Goal: Task Accomplishment & Management: Use online tool/utility

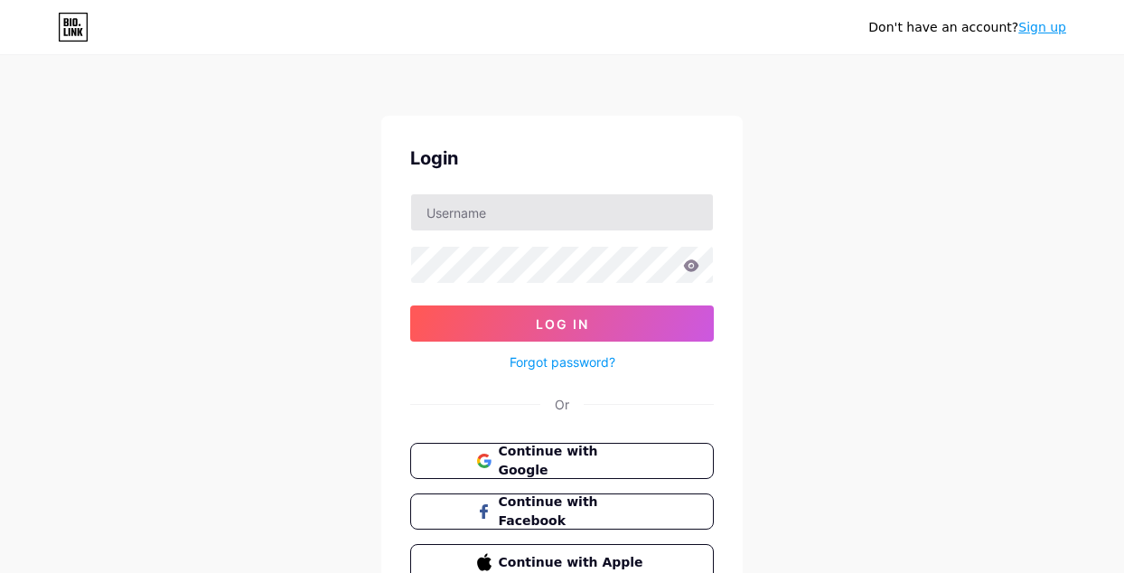
click at [538, 218] on input "text" at bounding box center [562, 212] width 302 height 36
type input "[EMAIL_ADDRESS][DOMAIN_NAME]"
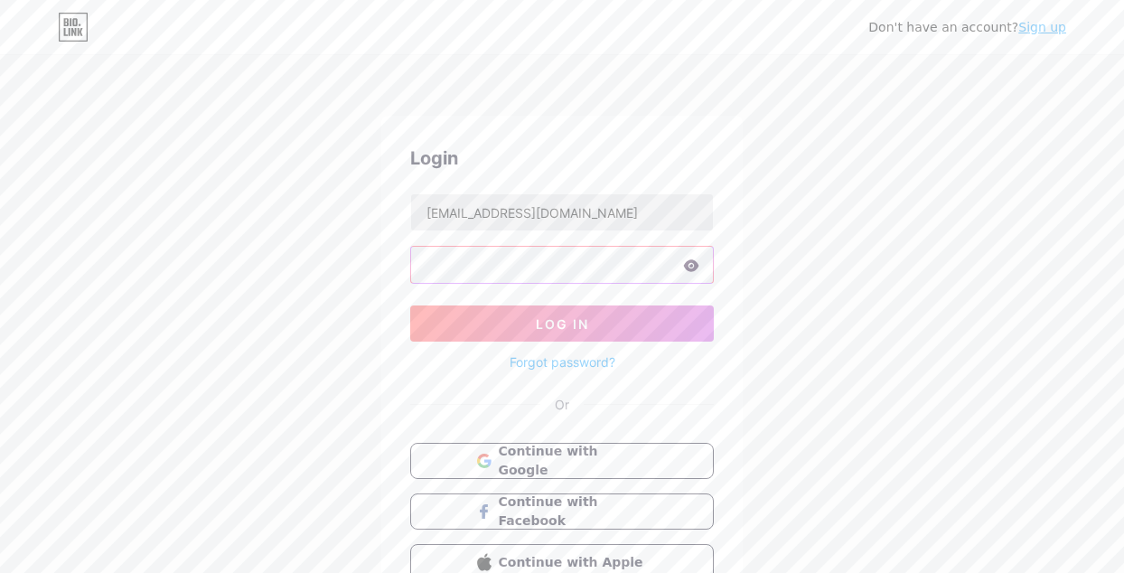
click at [410, 305] on button "Log In" at bounding box center [562, 323] width 304 height 36
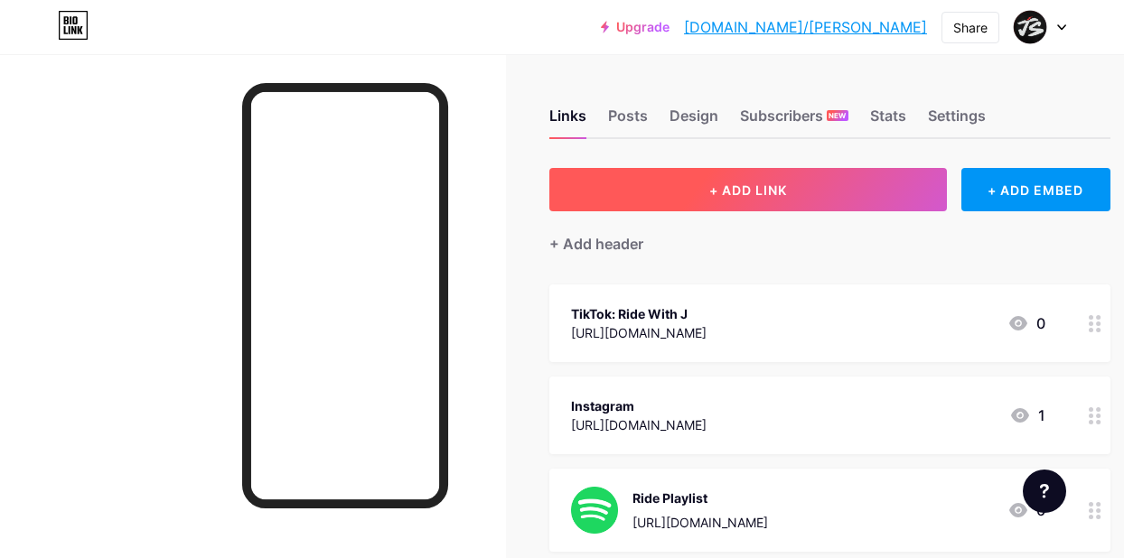
click at [723, 189] on span "+ ADD LINK" at bounding box center [748, 190] width 78 height 15
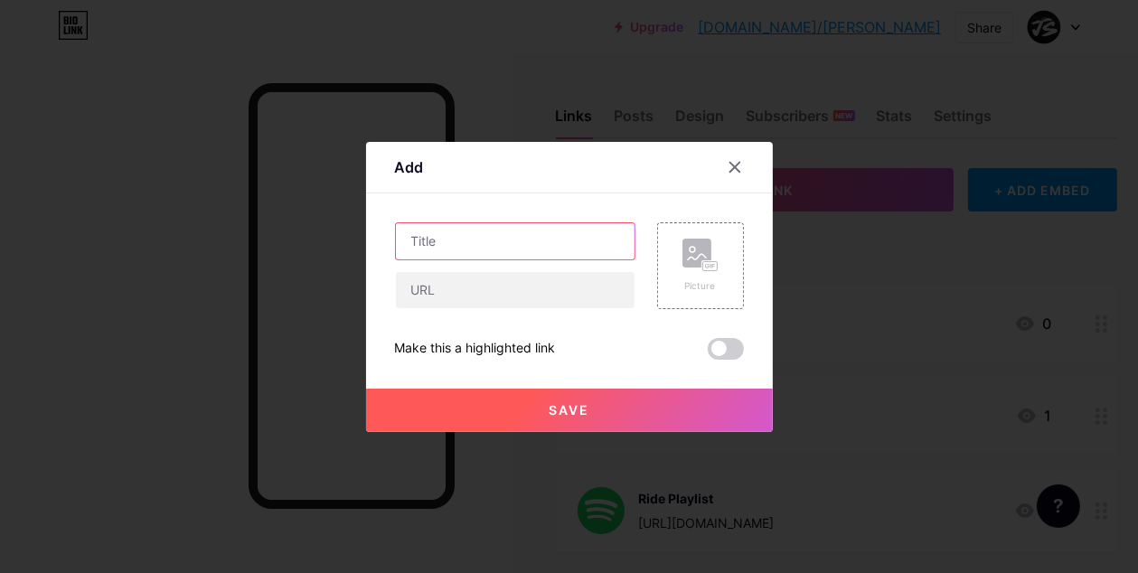
click at [502, 238] on input "text" at bounding box center [515, 241] width 239 height 36
type input "Cycling gear I actually use"
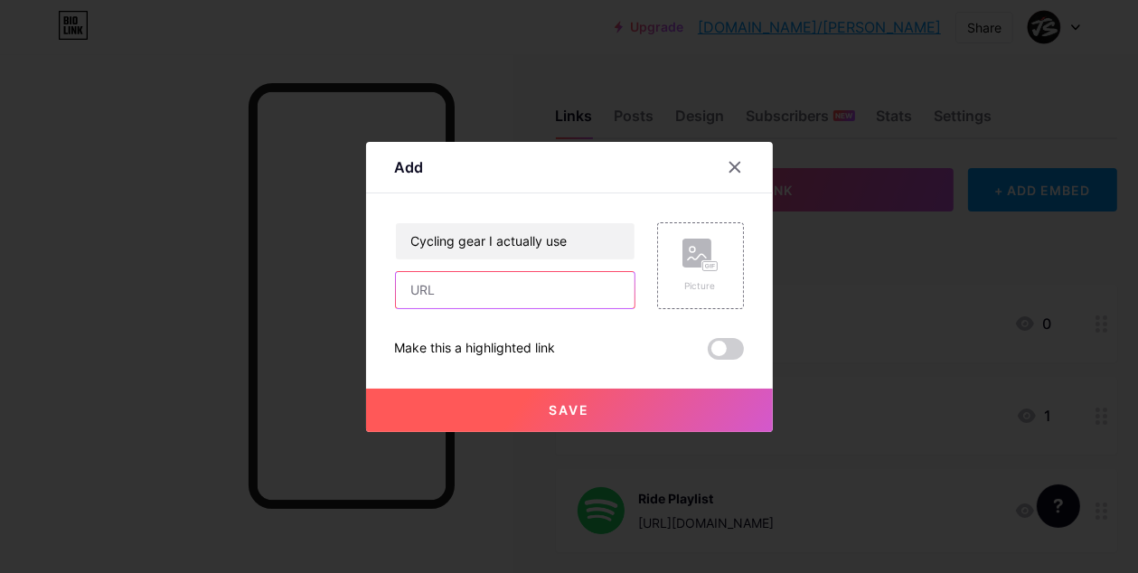
click at [491, 299] on input "text" at bounding box center [515, 290] width 239 height 36
type input "[URL][DOMAIN_NAME]"
click at [557, 402] on span "Save" at bounding box center [568, 409] width 41 height 15
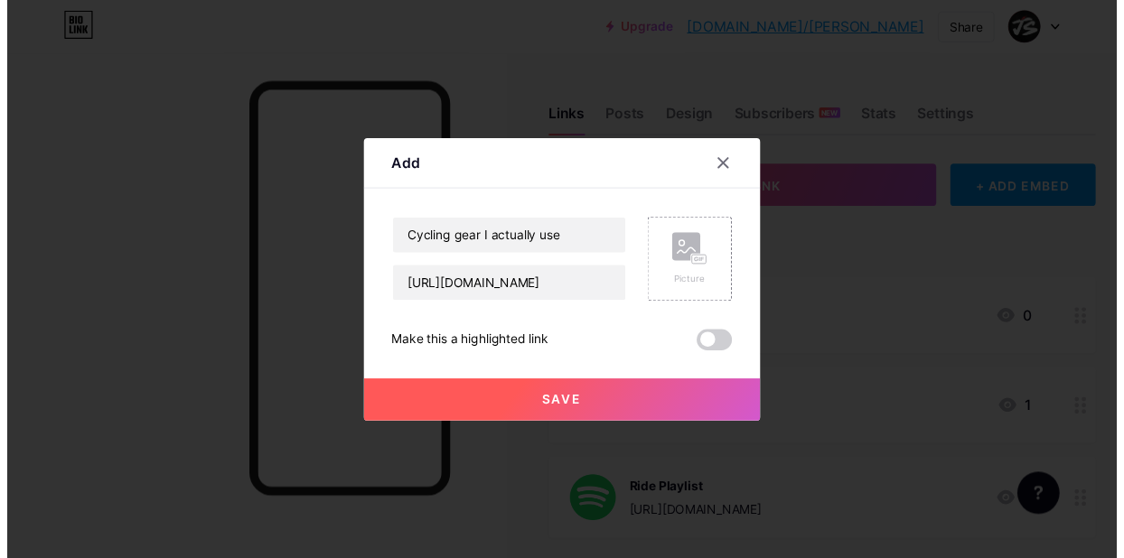
scroll to position [0, 0]
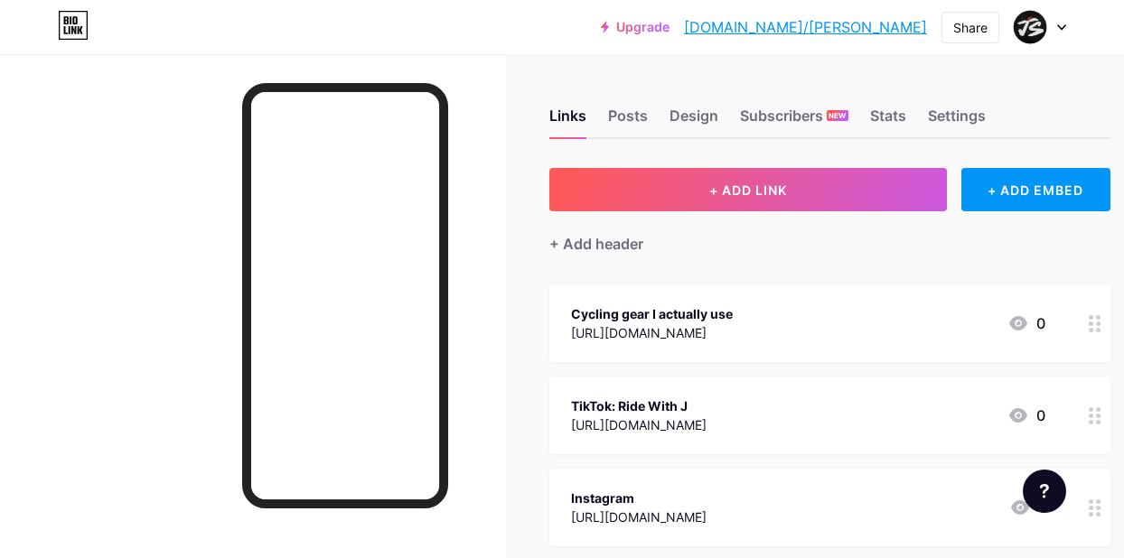
click at [1099, 328] on icon at bounding box center [1095, 323] width 13 height 17
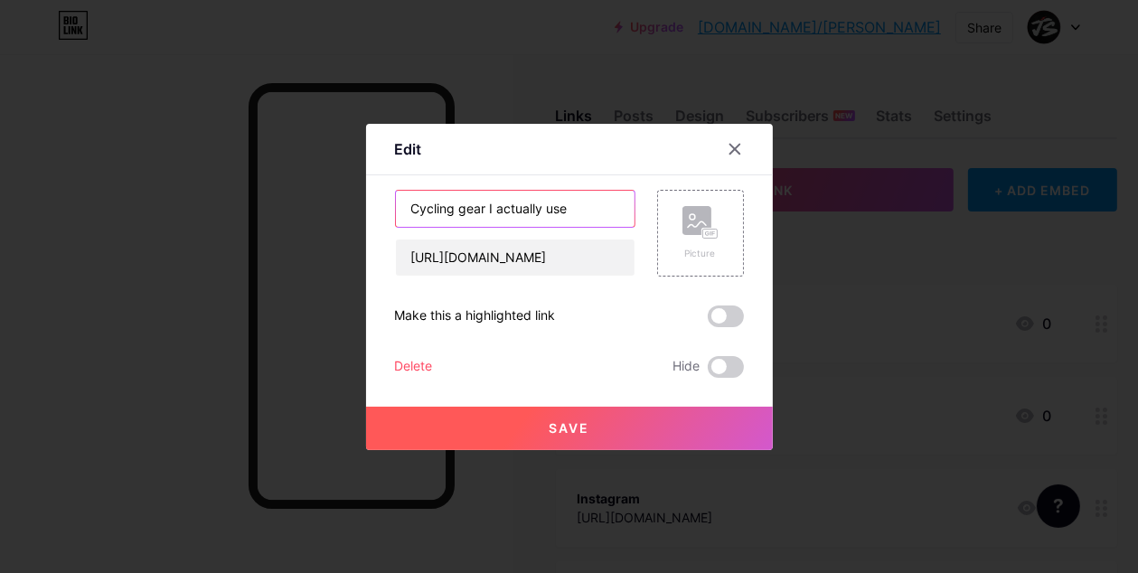
click at [455, 211] on input "Cycling gear I actually use" at bounding box center [515, 209] width 239 height 36
click at [574, 200] on input "Cycling Gear I Actually Use" at bounding box center [515, 209] width 239 height 36
type input "Cycling Gear I Actually Use"
click at [548, 421] on span "Save" at bounding box center [568, 427] width 41 height 15
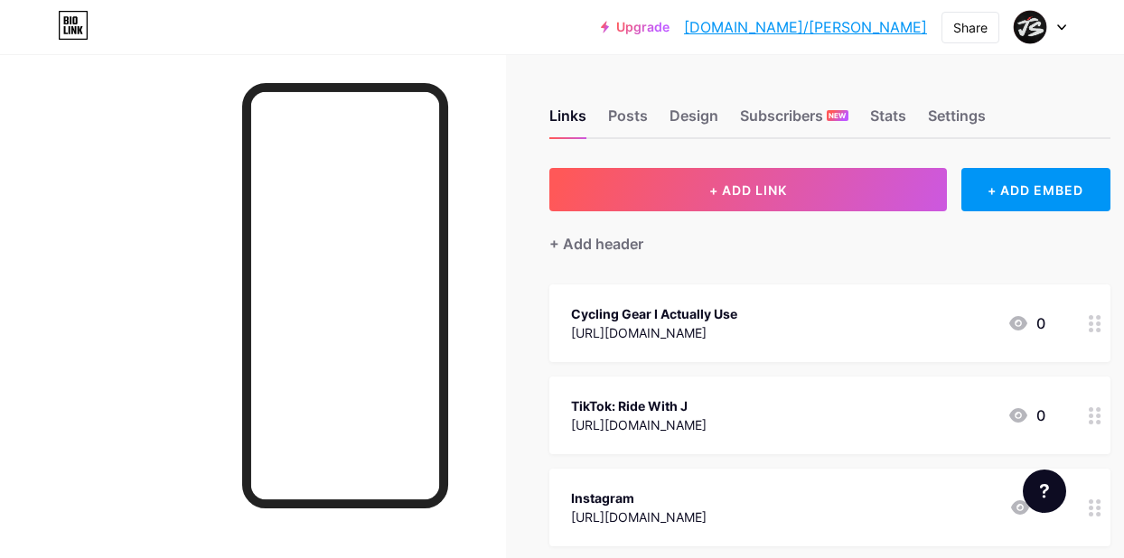
click at [1093, 322] on circle at bounding box center [1091, 324] width 5 height 5
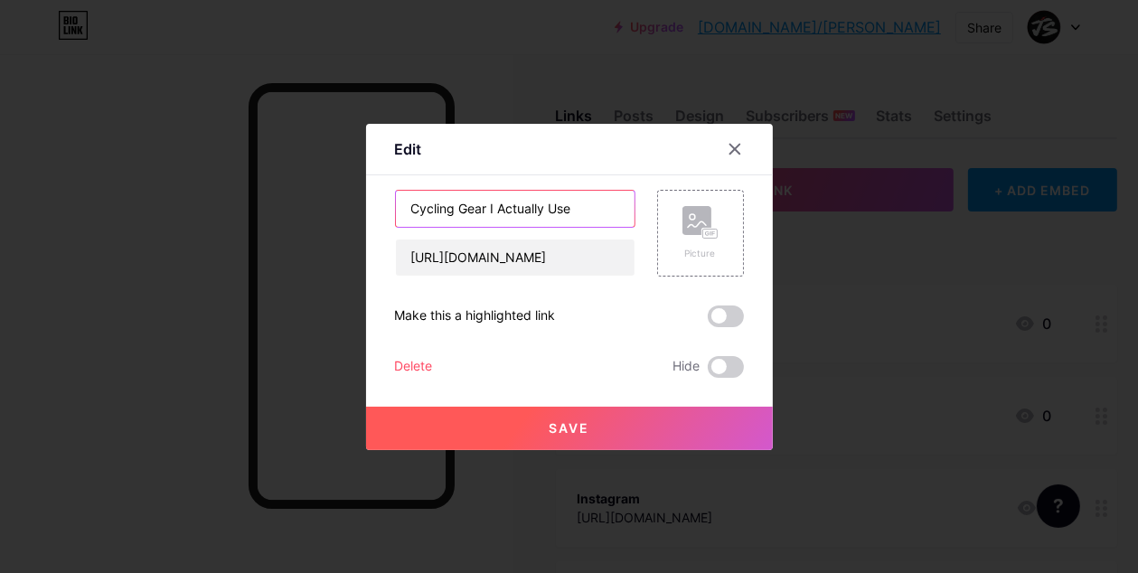
click at [556, 209] on input "Cycling Gear I Actually Use" at bounding box center [515, 209] width 239 height 36
click at [571, 210] on input "Cycling Gear I Actually Use" at bounding box center [515, 209] width 239 height 36
type input "Cycling Gear I Actually Use!"
click at [588, 411] on button "Save" at bounding box center [569, 428] width 407 height 43
